Goal: Use online tool/utility: Utilize a website feature to perform a specific function

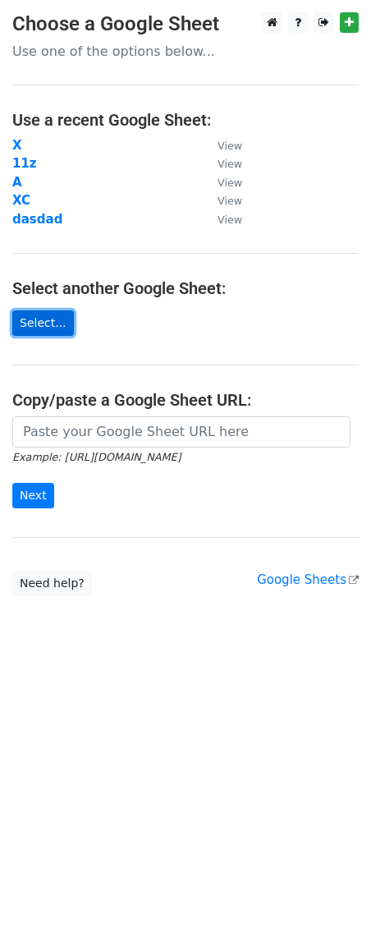
click at [38, 325] on link "Select..." at bounding box center [43, 322] width 62 height 25
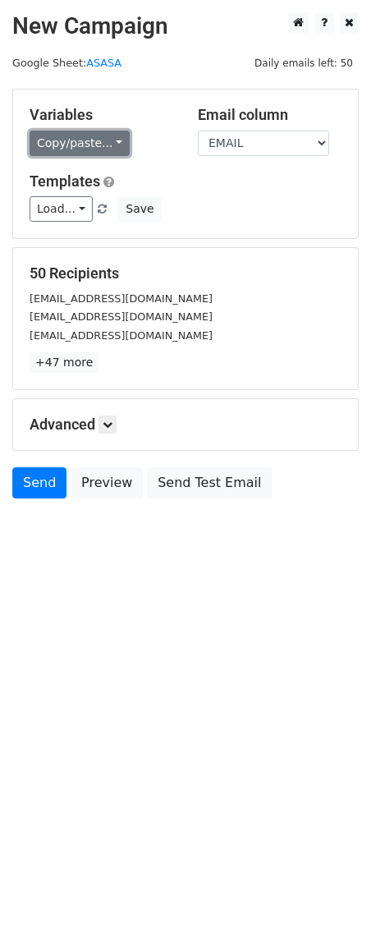
click at [112, 143] on link "Copy/paste..." at bounding box center [80, 143] width 100 height 25
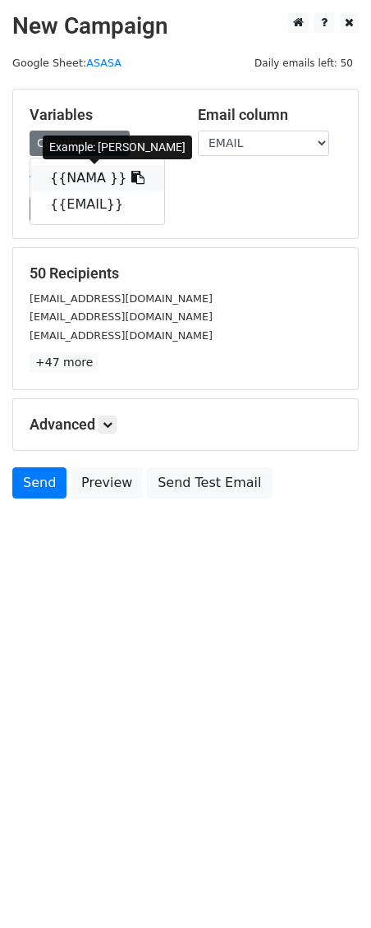
click at [131, 181] on icon at bounding box center [137, 177] width 13 height 13
